Goal: Task Accomplishment & Management: Complete application form

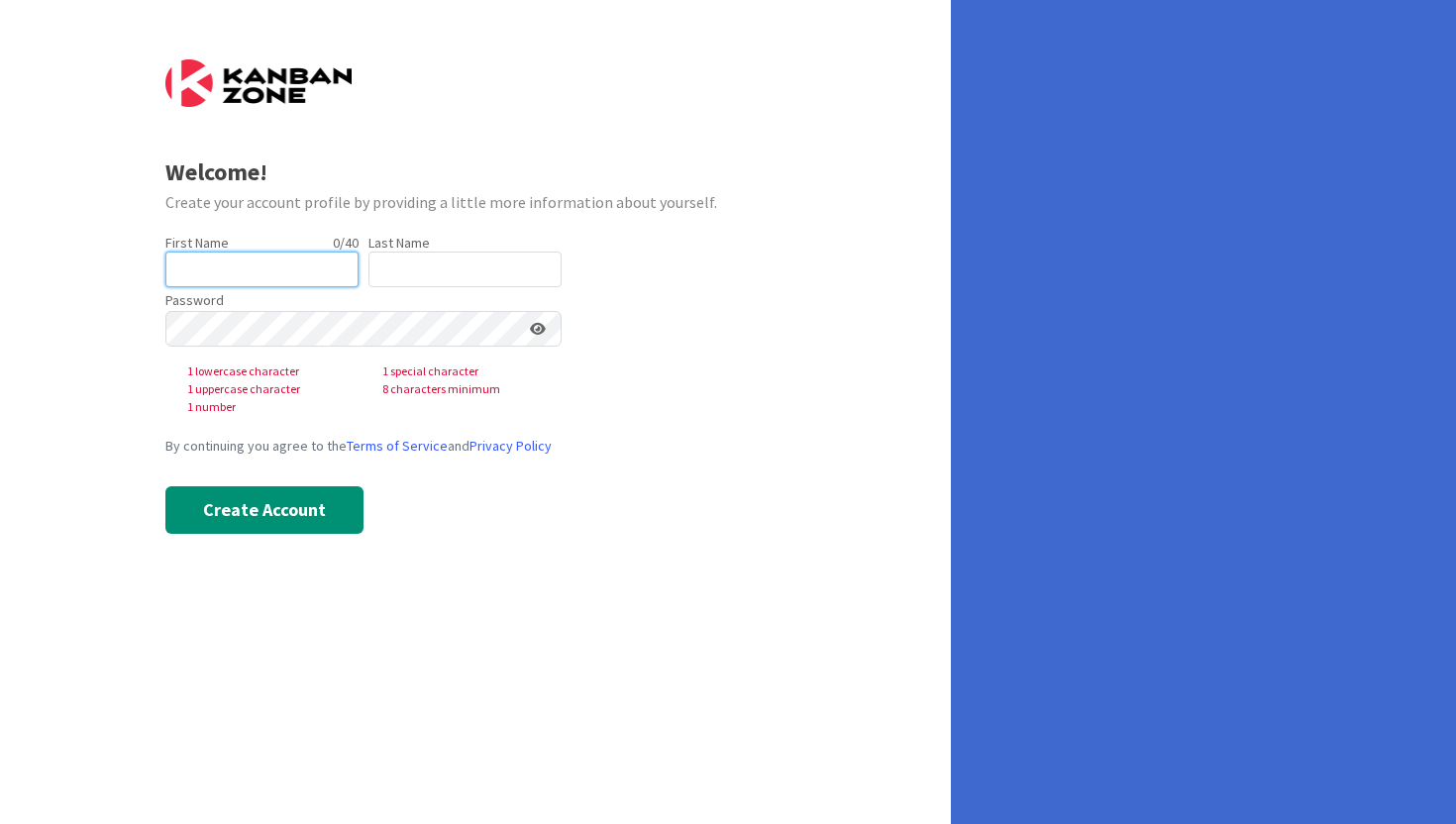
click at [226, 263] on input "text" at bounding box center [262, 270] width 193 height 36
type input "[GEOGRAPHIC_DATA]"
type input "[PERSON_NAME]"
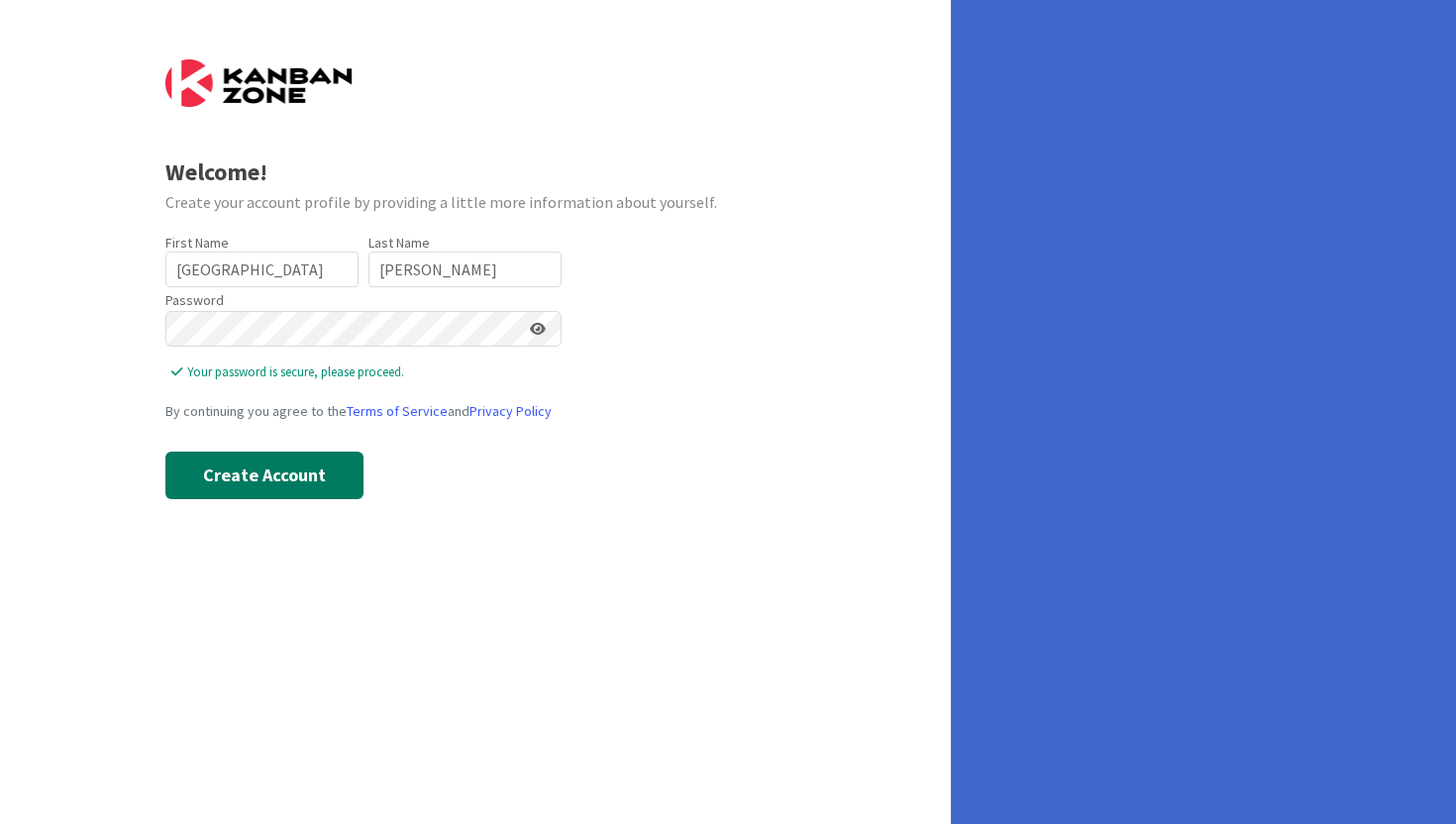
click at [267, 485] on button "Create Account" at bounding box center [264, 475] width 198 height 48
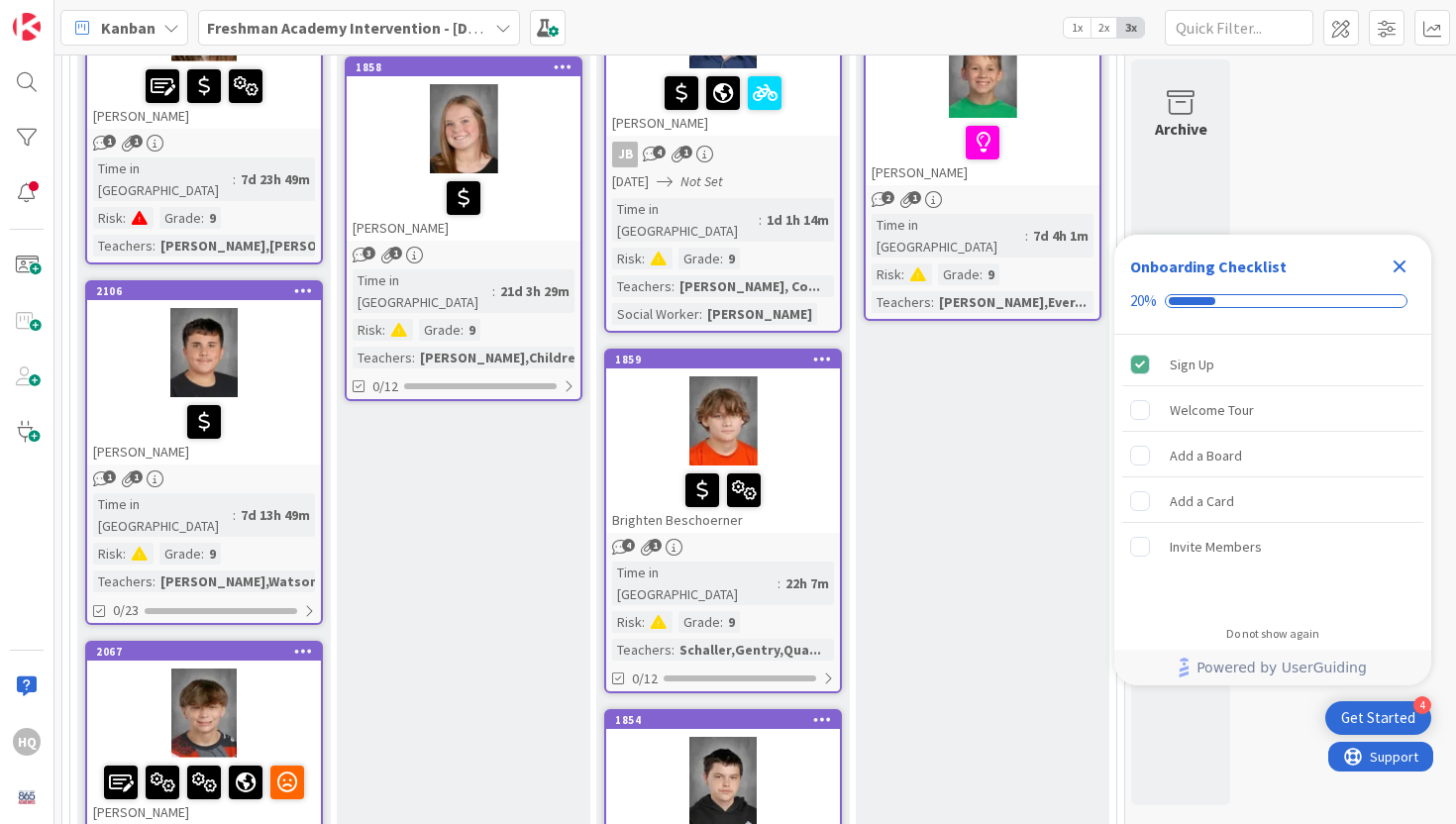
scroll to position [746, 0]
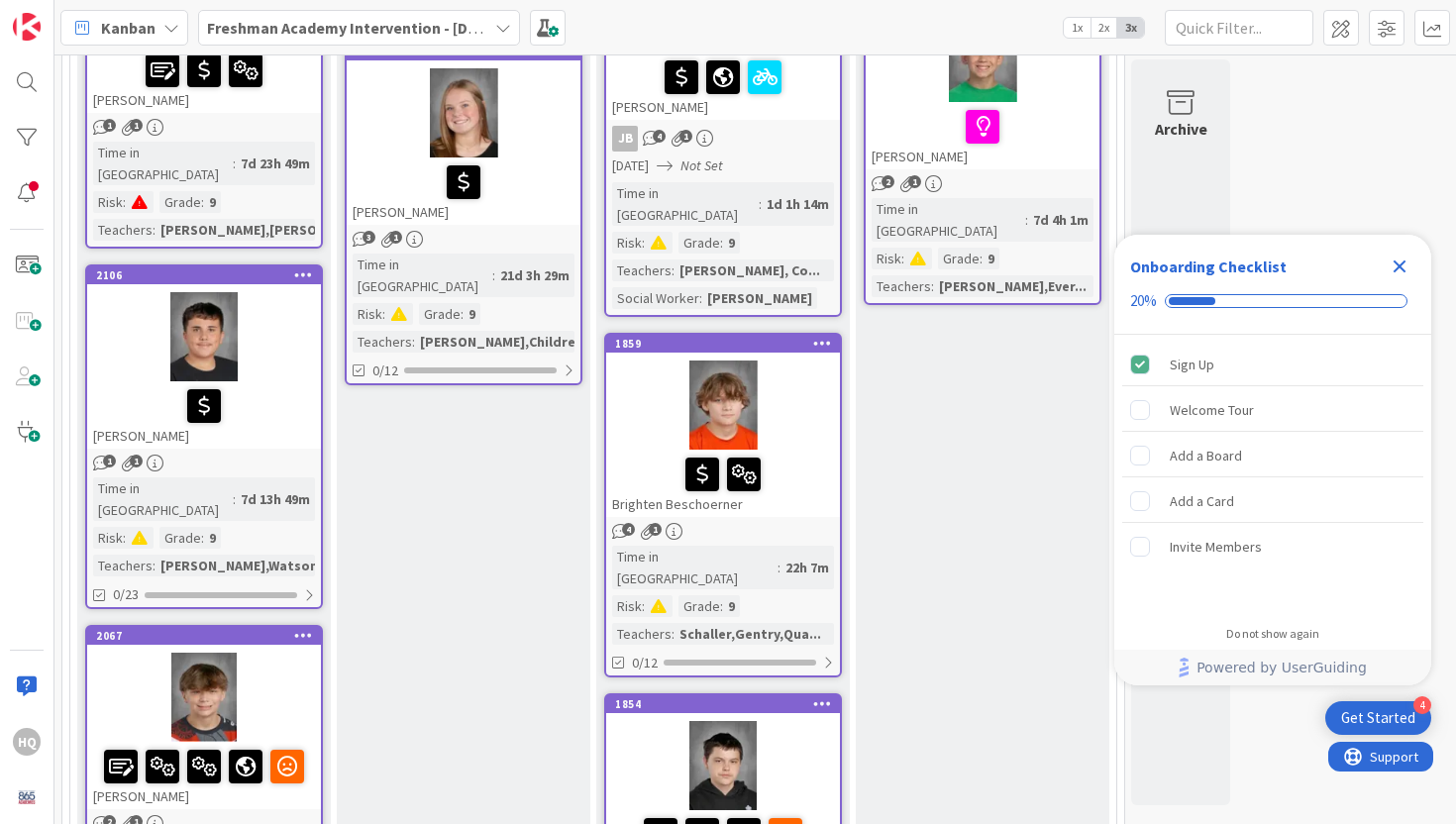
click at [717, 364] on div at bounding box center [723, 405] width 234 height 89
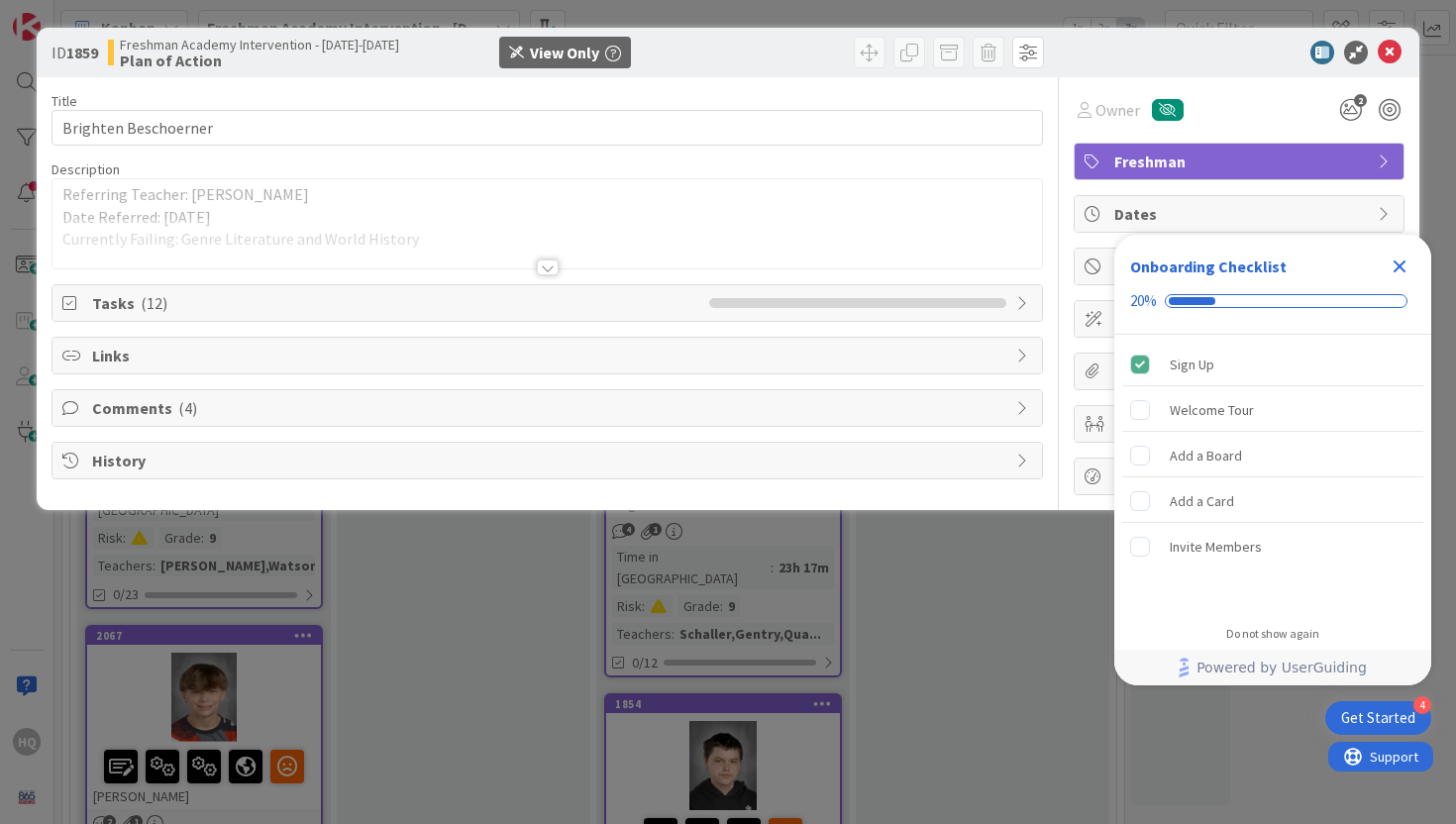
click at [1400, 270] on icon "Close Checklist" at bounding box center [1400, 267] width 24 height 24
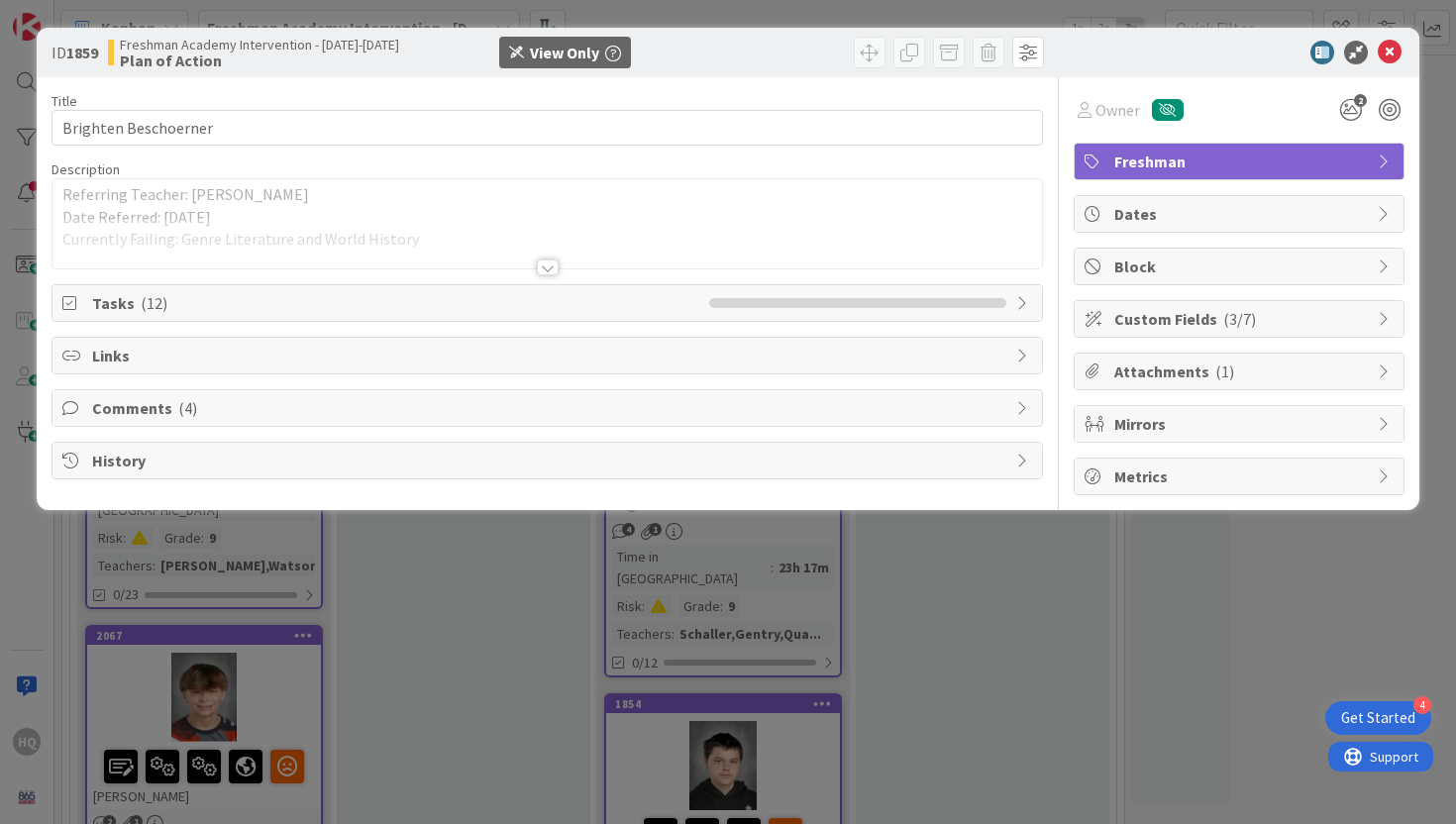
click at [371, 573] on div "ID 1859 Freshman Academy Intervention - 2024-2025 Plan of Action View Only Titl…" at bounding box center [728, 412] width 1456 height 824
